Goal: Transaction & Acquisition: Purchase product/service

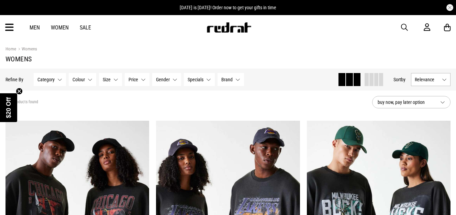
click at [38, 30] on link "Men" at bounding box center [35, 27] width 10 height 7
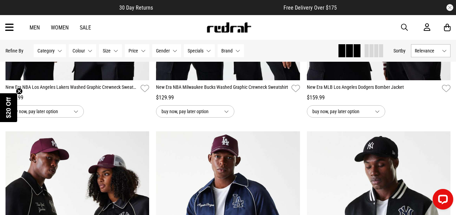
scroll to position [495, 0]
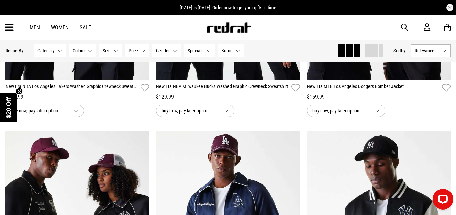
click at [11, 27] on icon at bounding box center [9, 27] width 9 height 11
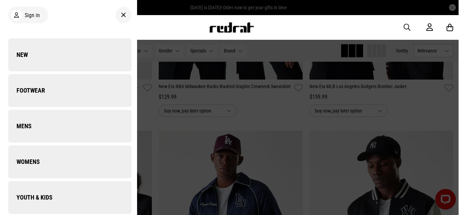
scroll to position [497, 0]
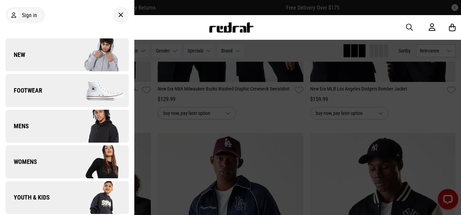
click at [34, 96] on link "Footwear" at bounding box center [66, 90] width 123 height 33
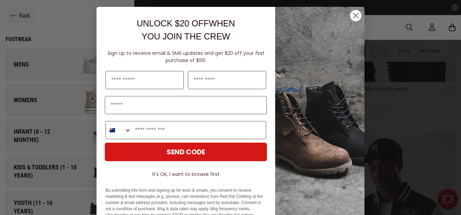
click at [184, 177] on button "It's OK, I want to browse first" at bounding box center [186, 174] width 162 height 12
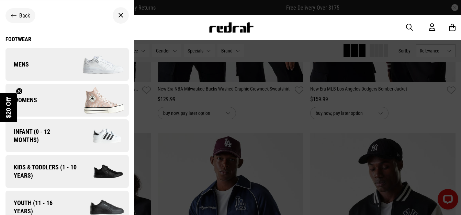
click at [21, 92] on circle "Close teaser" at bounding box center [19, 91] width 7 height 7
click at [68, 63] on img at bounding box center [98, 64] width 62 height 34
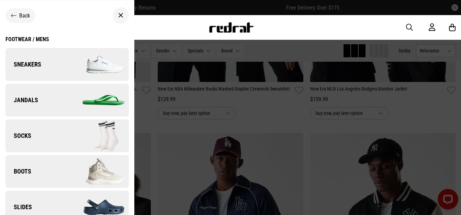
click at [68, 63] on img at bounding box center [98, 64] width 62 height 34
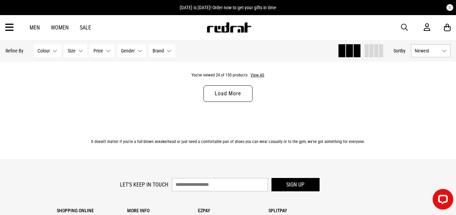
scroll to position [2089, 0]
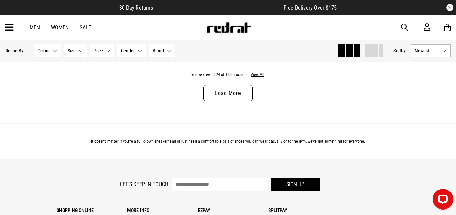
click at [216, 98] on link "Load More" at bounding box center [227, 93] width 49 height 16
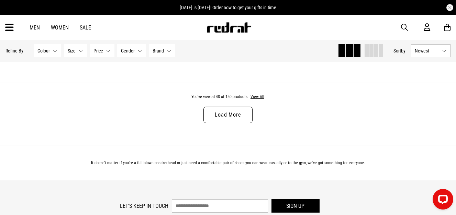
scroll to position [4109, 0]
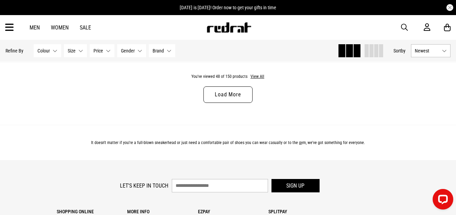
click at [216, 98] on link "Load More" at bounding box center [227, 95] width 49 height 16
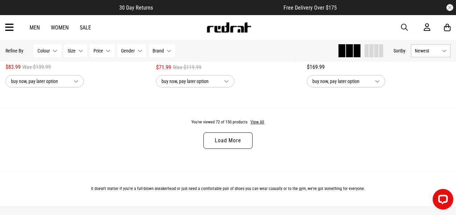
scroll to position [6088, 0]
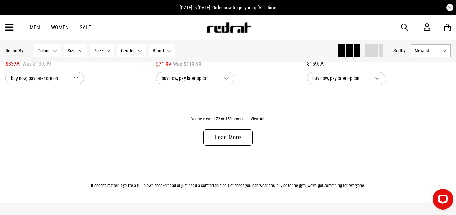
click at [219, 146] on link "Load More" at bounding box center [227, 138] width 49 height 16
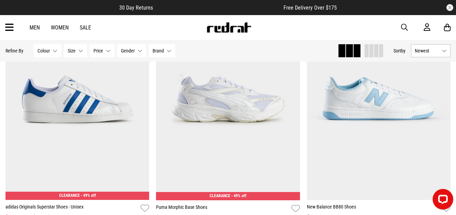
scroll to position [6927, 0]
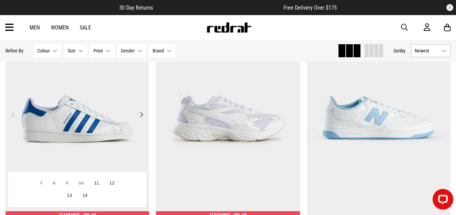
click at [51, 122] on img at bounding box center [77, 119] width 144 height 202
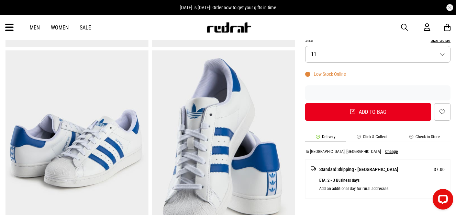
scroll to position [206, 0]
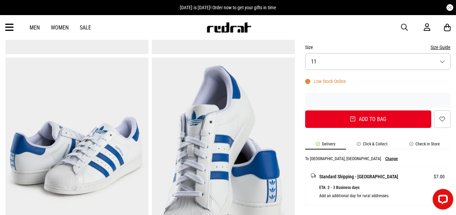
click at [396, 59] on button "Size 11" at bounding box center [377, 61] width 145 height 17
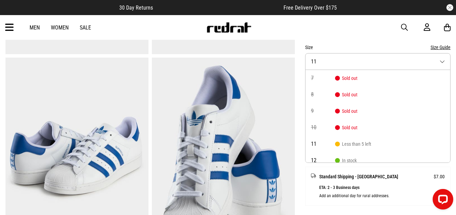
click at [259, 116] on img at bounding box center [223, 156] width 143 height 197
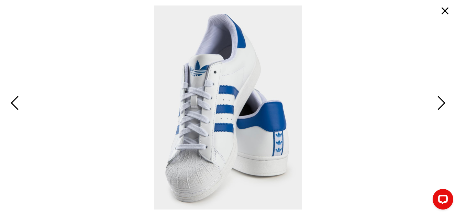
click at [446, 9] on button "button" at bounding box center [445, 11] width 16 height 16
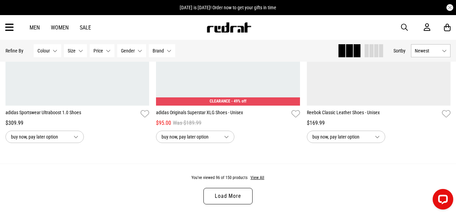
scroll to position [2031, 0]
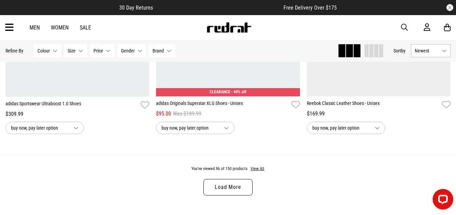
click at [213, 187] on link "Load More" at bounding box center [227, 187] width 49 height 16
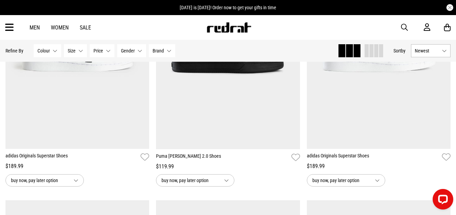
scroll to position [3749, 0]
